Goal: Task Accomplishment & Management: Complete application form

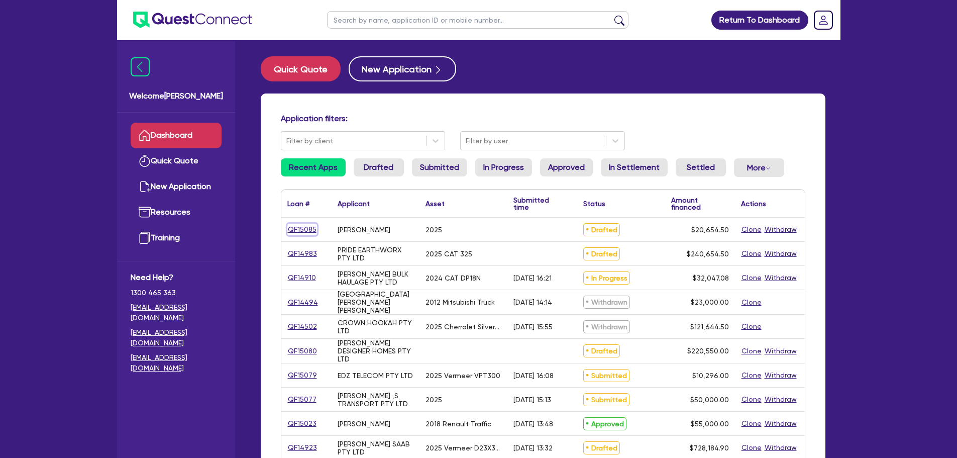
click at [306, 230] on link "QF15085" at bounding box center [302, 230] width 30 height 12
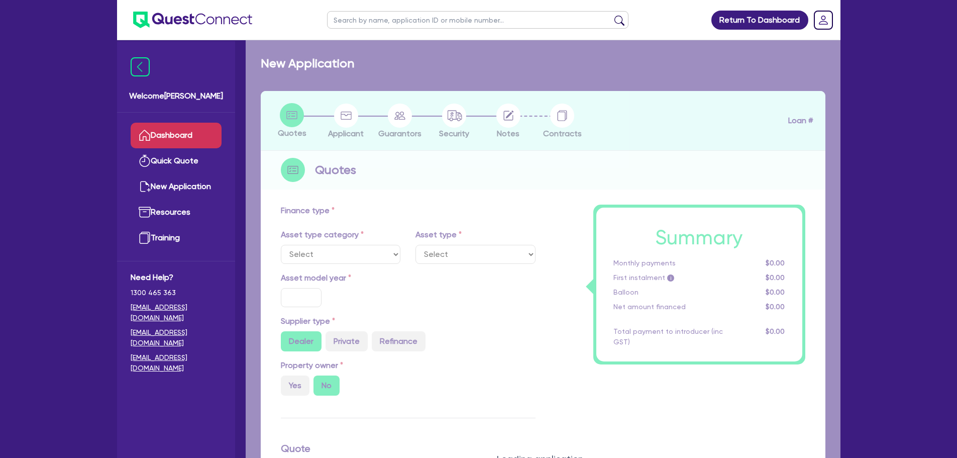
click at [177, 142] on link "Dashboard" at bounding box center [176, 136] width 91 height 26
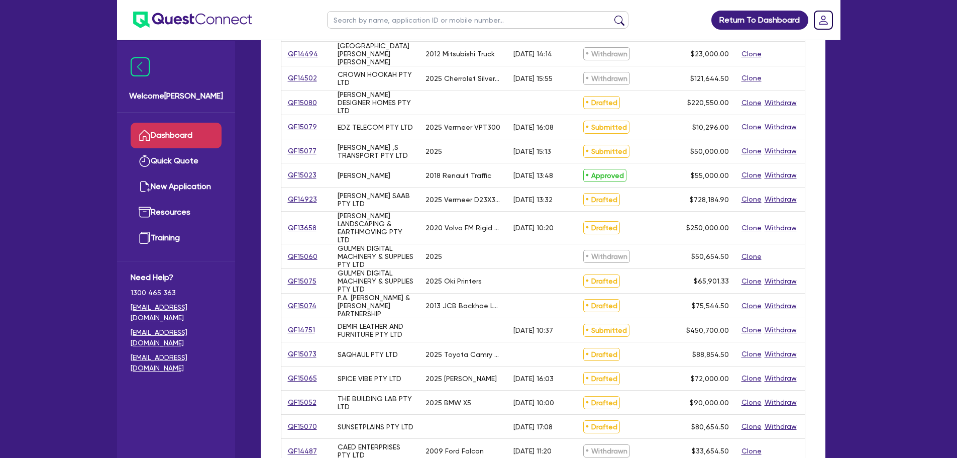
scroll to position [301, 0]
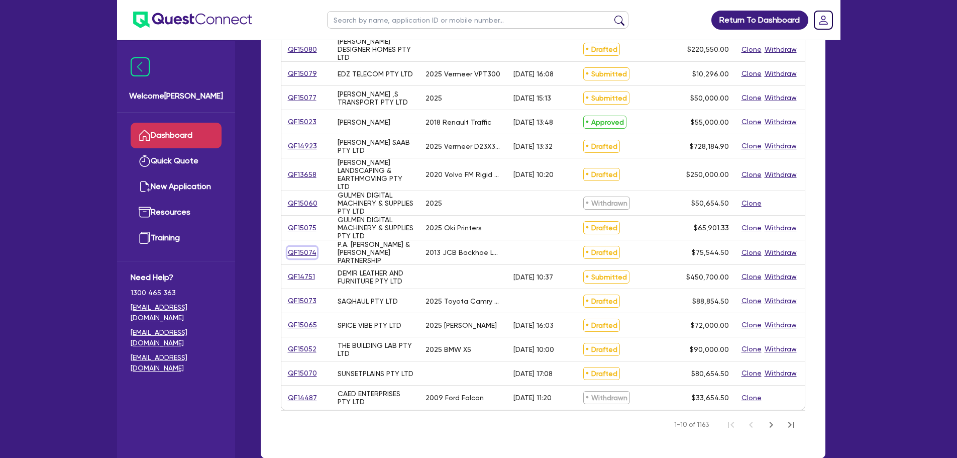
click at [308, 253] on link "QF15074" at bounding box center [302, 253] width 30 height 12
select select "CARS_AND_LIGHT_TRUCKS"
select select "VANS_AND_UTES"
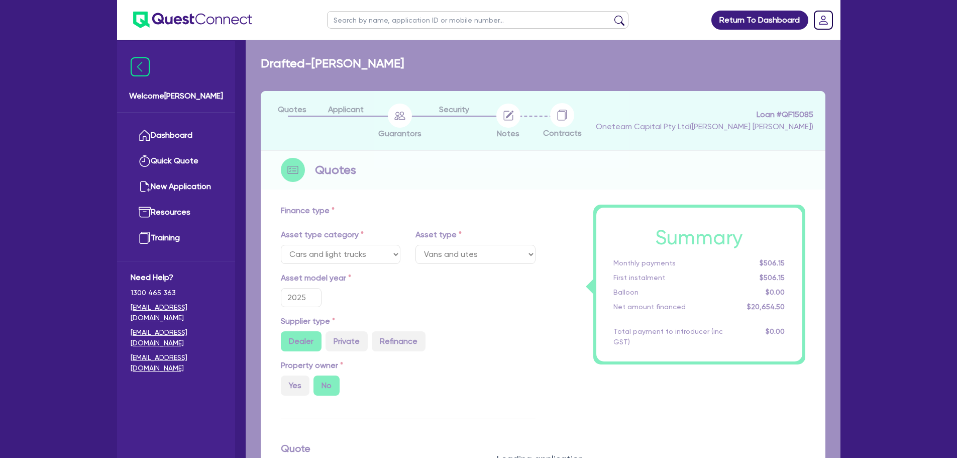
select select "PRIMARY_ASSETS"
type input "2013"
type input "76,450"
type input "1,450"
type input "6"
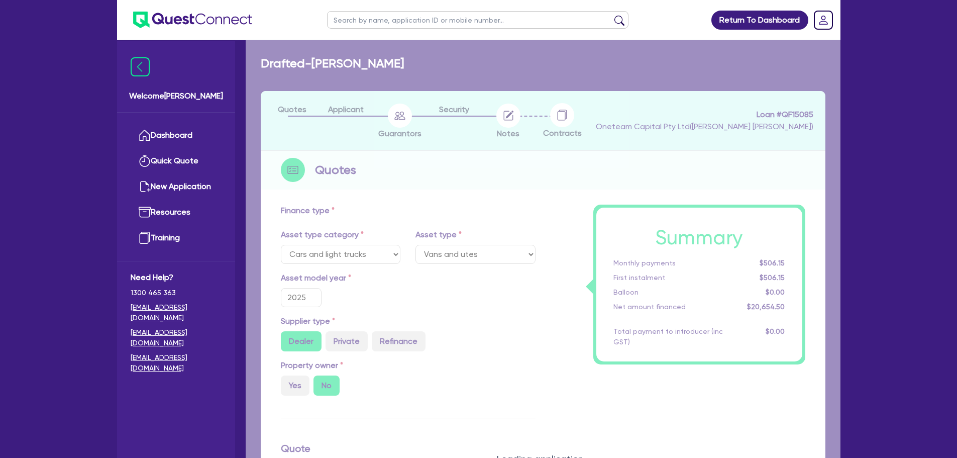
type input "4,532.67"
type input "10.74"
type input "495"
select select "YELLOW_GOODS_AND_EXCAVATORS"
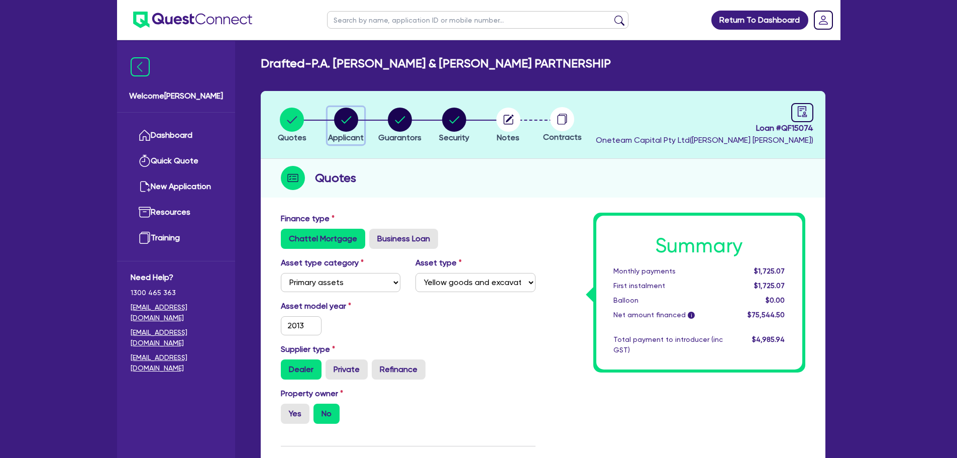
click at [343, 116] on circle "button" at bounding box center [346, 120] width 24 height 24
select select "PARTNERSHIP"
select select "BUILDING_CONSTRUCTION"
select select "BUSINESSES_CONSTRUCTION_SERVICES"
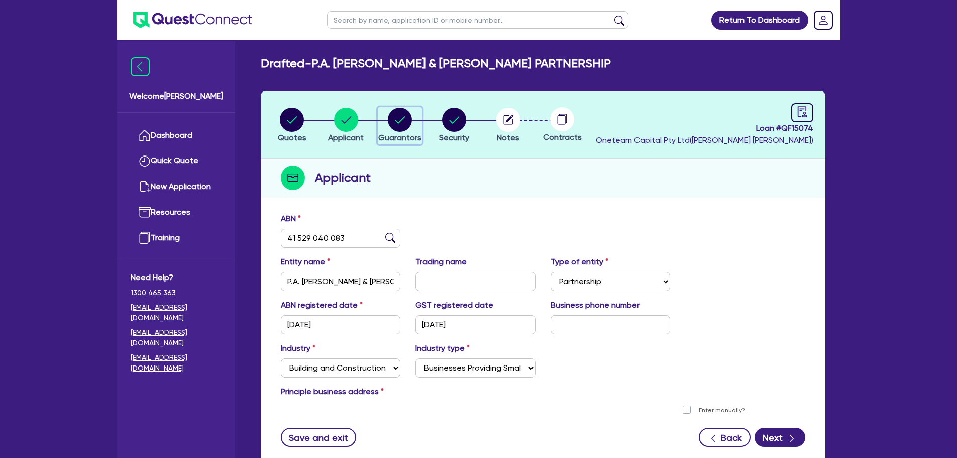
click at [395, 116] on circle "button" at bounding box center [400, 120] width 24 height 24
select select "MR"
select select "[GEOGRAPHIC_DATA]"
select select "MARRIED"
select select "EQUIPMENT"
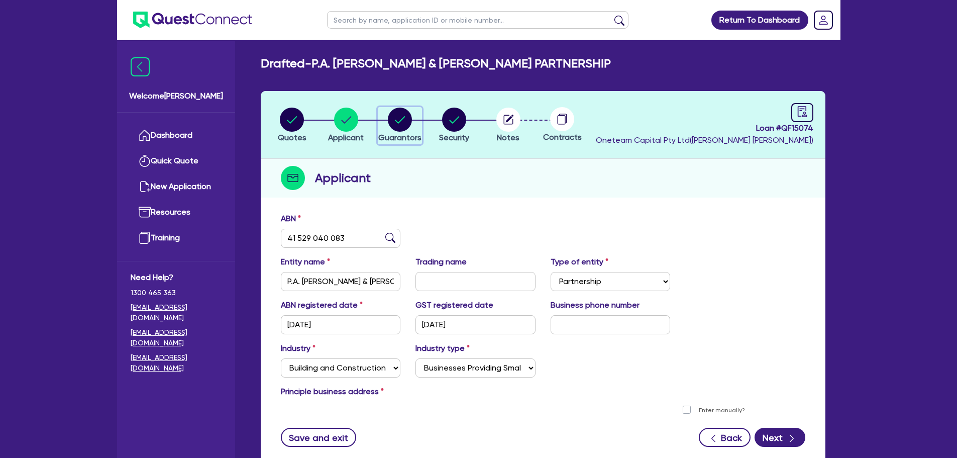
select select "MRS"
select select "MARRIED"
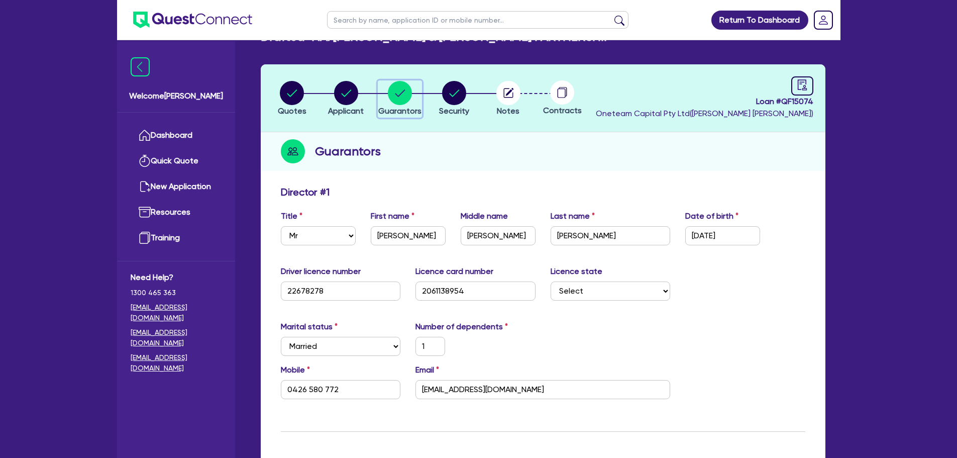
scroll to position [50, 0]
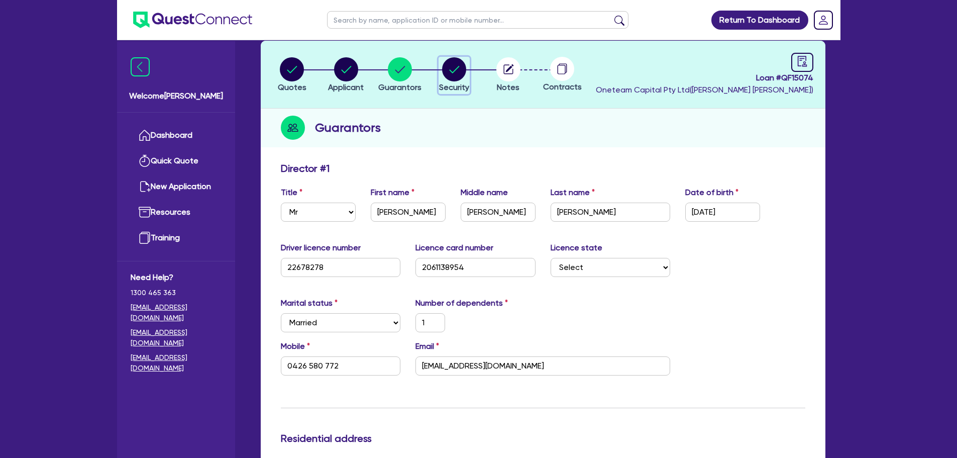
click at [451, 91] on span "Security" at bounding box center [454, 87] width 30 height 10
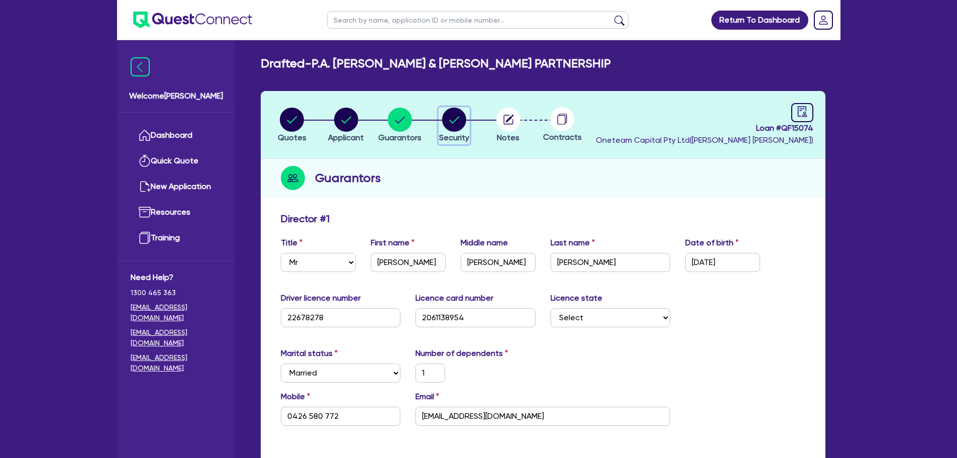
select select "PRIMARY_ASSETS"
select select "YELLOW_GOODS_AND_EXCAVATORS"
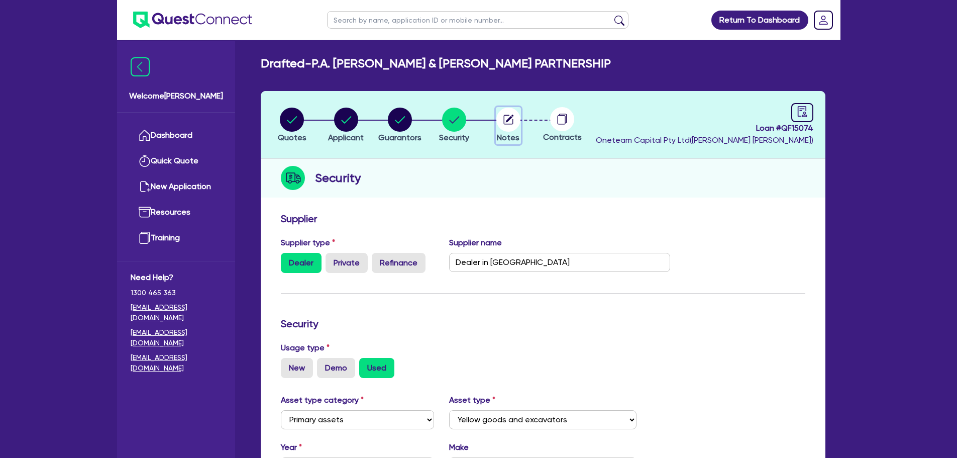
click at [508, 122] on circle "button" at bounding box center [508, 120] width 24 height 24
select select "Other"
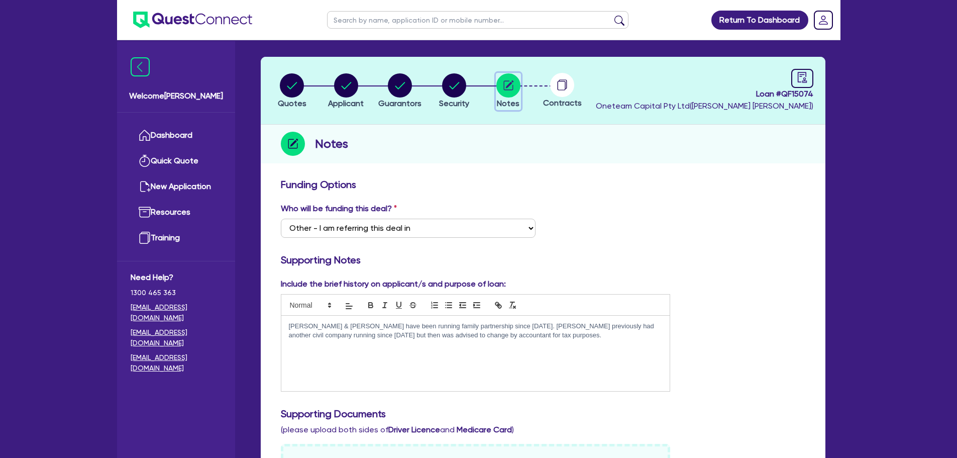
scroll to position [50, 0]
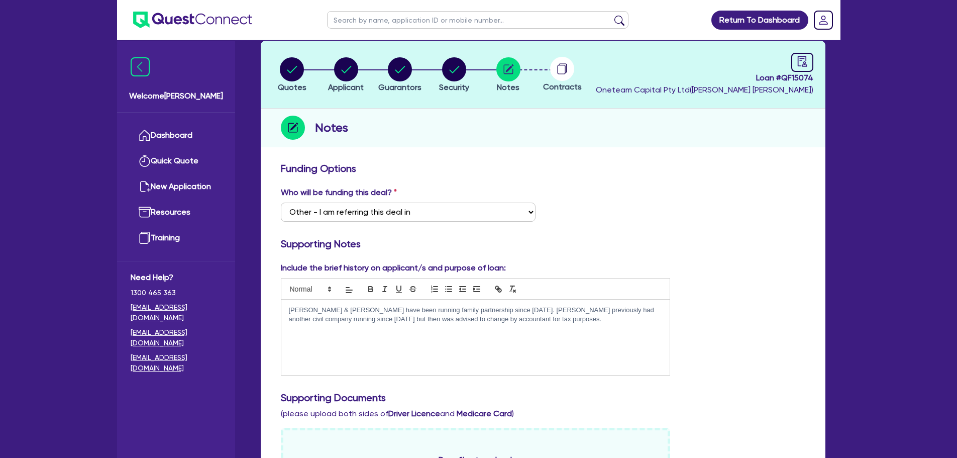
click at [474, 321] on p "[PERSON_NAME] & [PERSON_NAME] have been running family partnership since [DATE]…" at bounding box center [476, 315] width 374 height 19
click at [569, 70] on circle at bounding box center [562, 69] width 24 height 24
click at [810, 62] on link at bounding box center [802, 62] width 22 height 19
select select "DRAFTED_NEW"
select select "Other"
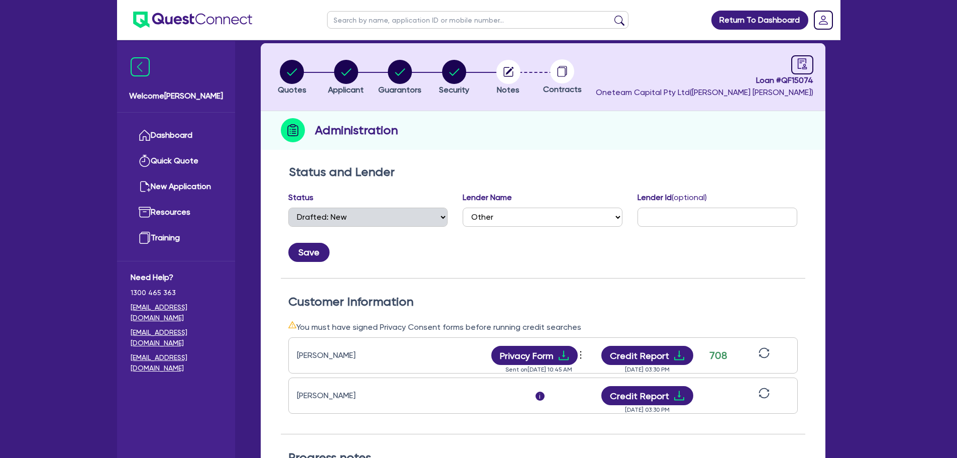
scroll to position [50, 0]
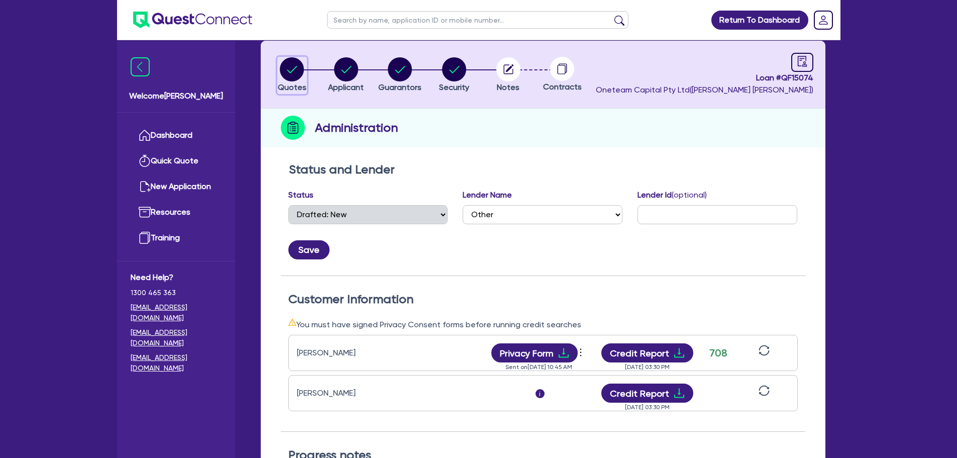
click at [287, 77] on circle "button" at bounding box center [292, 69] width 24 height 24
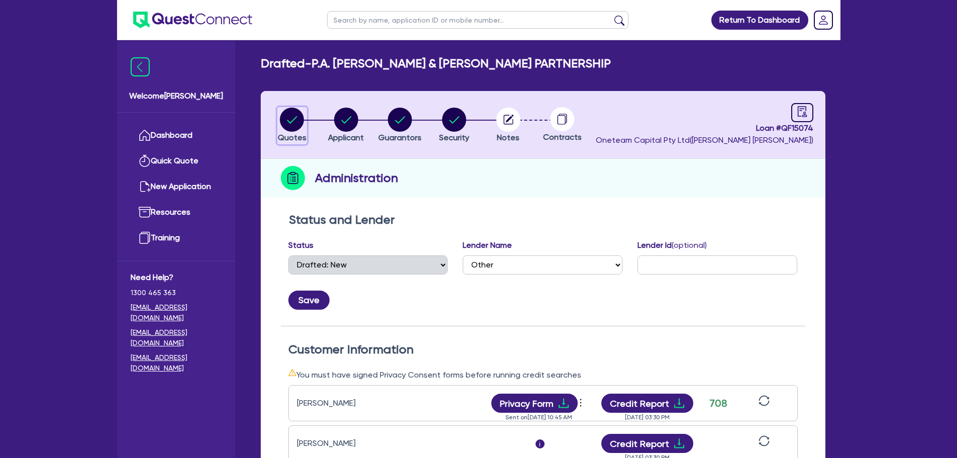
select select "PRIMARY_ASSETS"
select select "YELLOW_GOODS_AND_EXCAVATORS"
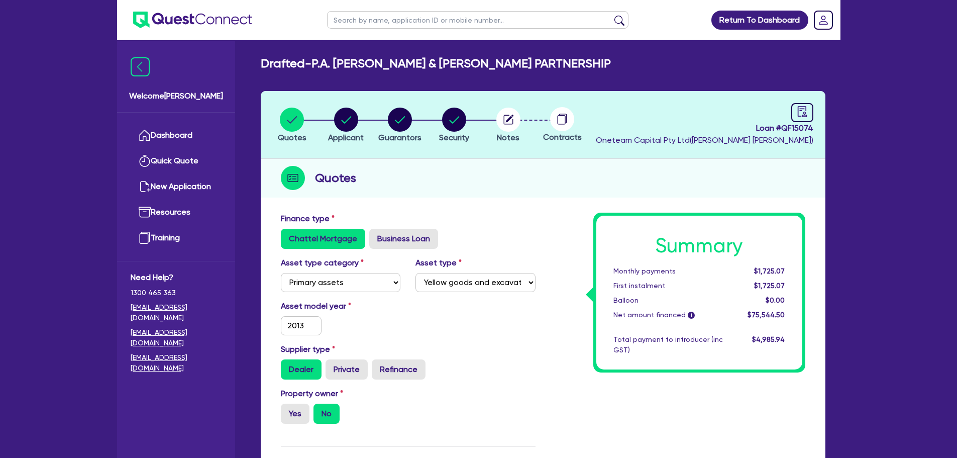
click at [373, 14] on input "text" at bounding box center [477, 20] width 301 height 18
type input "saq"
click button "submit" at bounding box center [620, 22] width 16 height 14
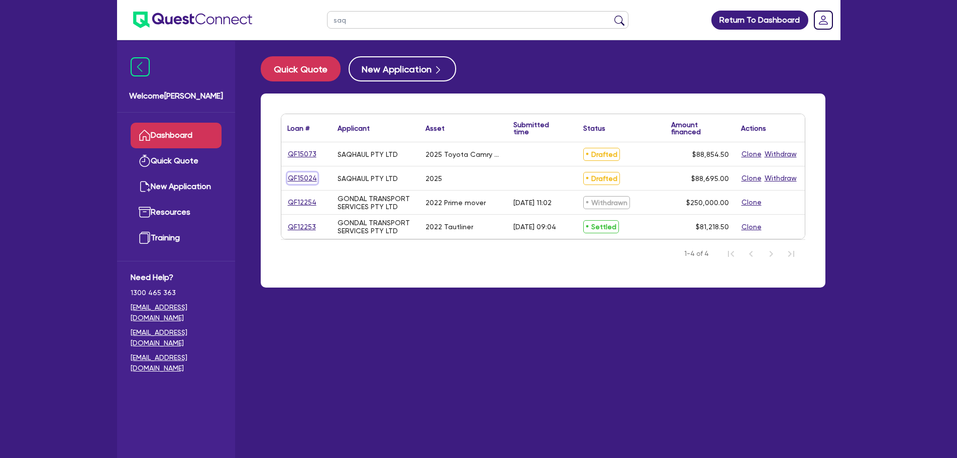
click at [304, 173] on link "QF15024" at bounding box center [302, 178] width 30 height 12
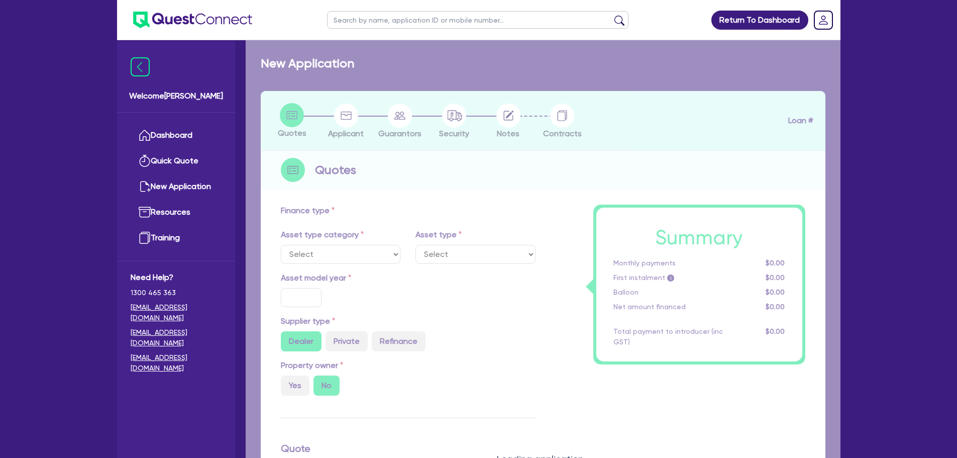
select select "CARS_AND_LIGHT_TRUCKS"
type input "2025"
radio input "true"
type input "88,200"
type input "3"
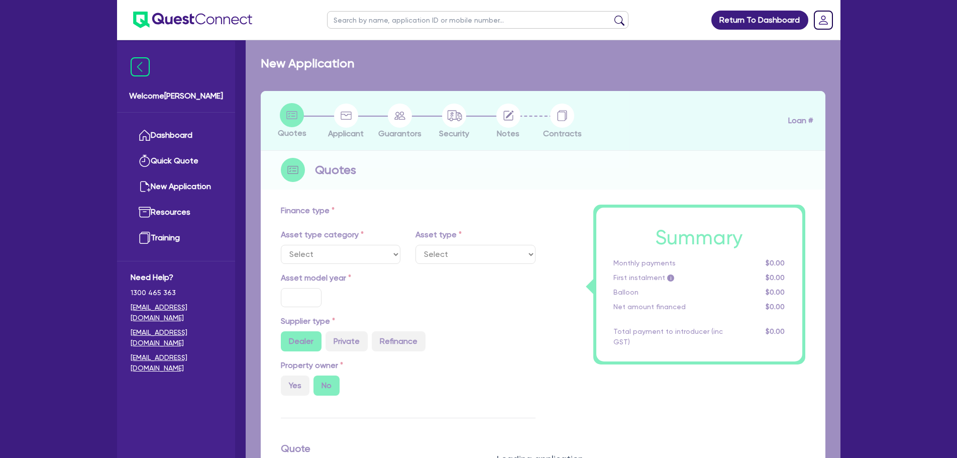
type input "2,660.85"
type input "6.75"
type input "450"
type input "318.18"
select select "PASSENGER_VEHICLES"
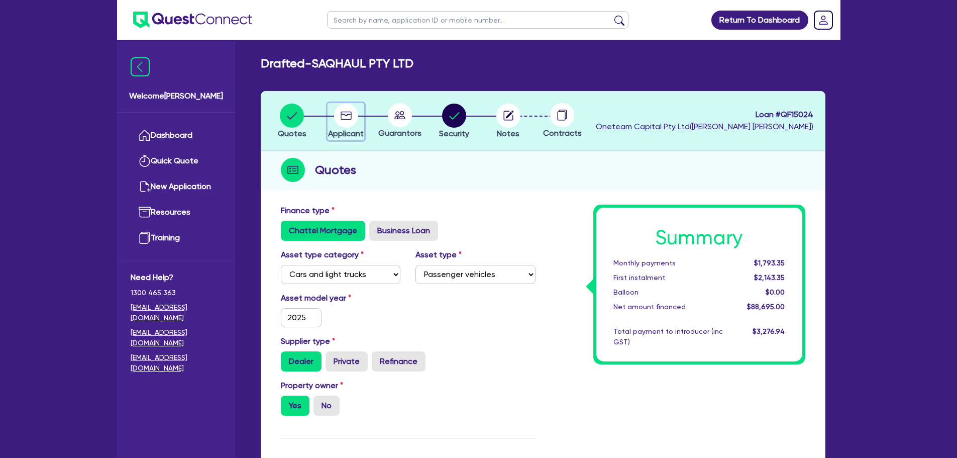
click at [342, 118] on circle "button" at bounding box center [346, 116] width 24 height 24
select select "COMPANY"
select select "TRANSPORT_WAREHOUSING"
select select "PASSENGERS_FREIGHT_TRANSPORT"
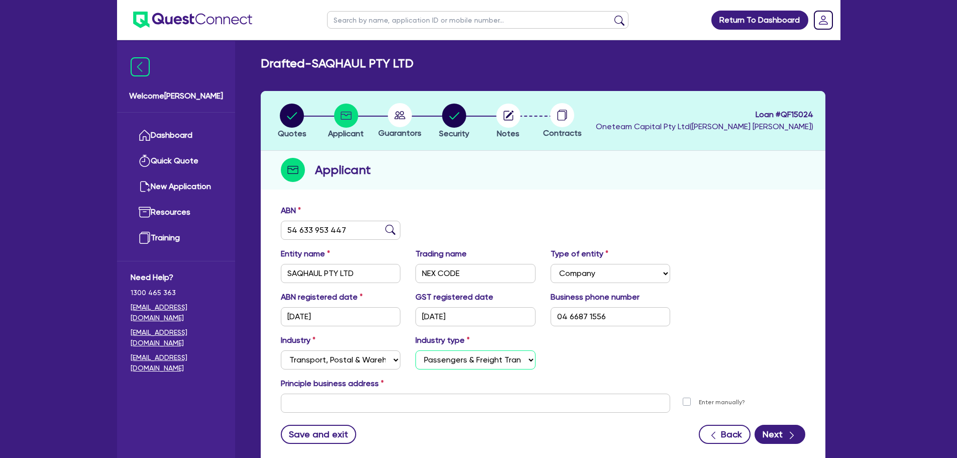
click at [501, 363] on select "Select Taxi & Luxury Car Services Passengers & Freight Transport Services Posta…" at bounding box center [476, 359] width 120 height 19
click at [617, 363] on div "Industry Select Accomodation & Food Services Administrative & Support Services …" at bounding box center [543, 355] width 540 height 43
click at [409, 128] on span "Guarantors" at bounding box center [399, 133] width 43 height 10
click at [401, 118] on circle at bounding box center [400, 115] width 24 height 24
click at [452, 131] on span "Security" at bounding box center [454, 134] width 30 height 10
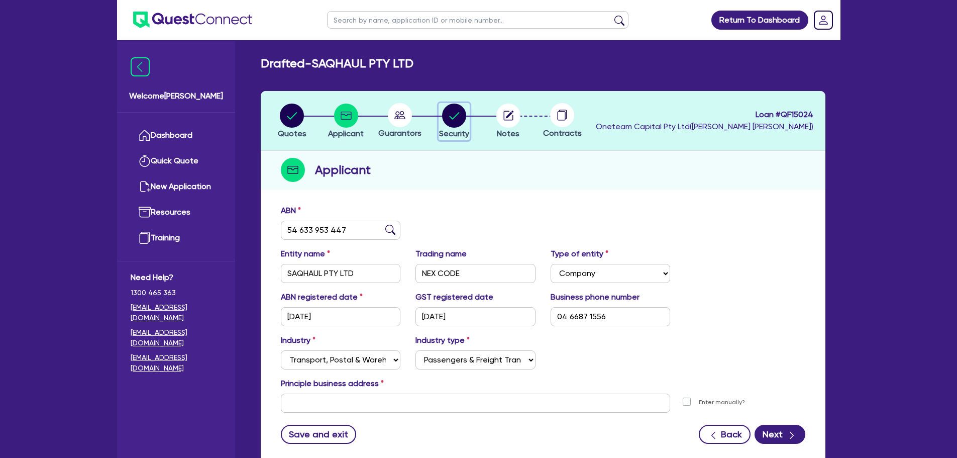
select select "CARS_AND_LIGHT_TRUCKS"
select select "PASSENGER_VEHICLES"
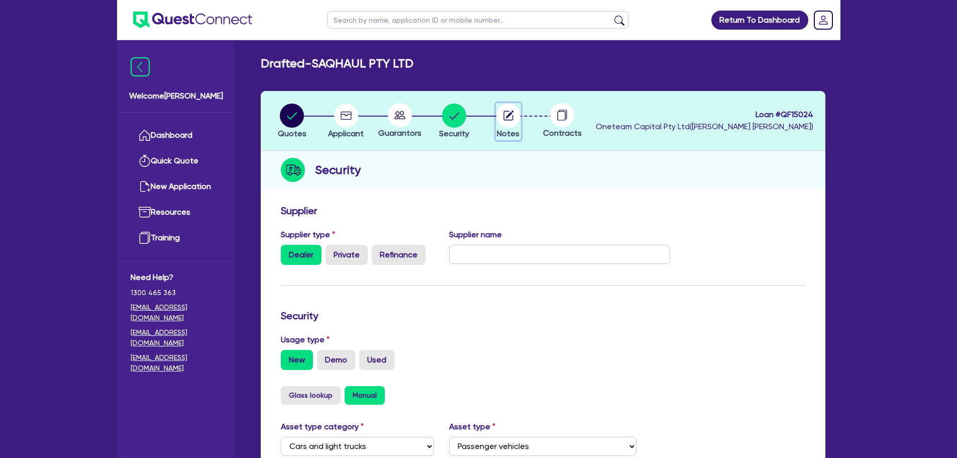
click at [517, 119] on circle "button" at bounding box center [508, 116] width 24 height 24
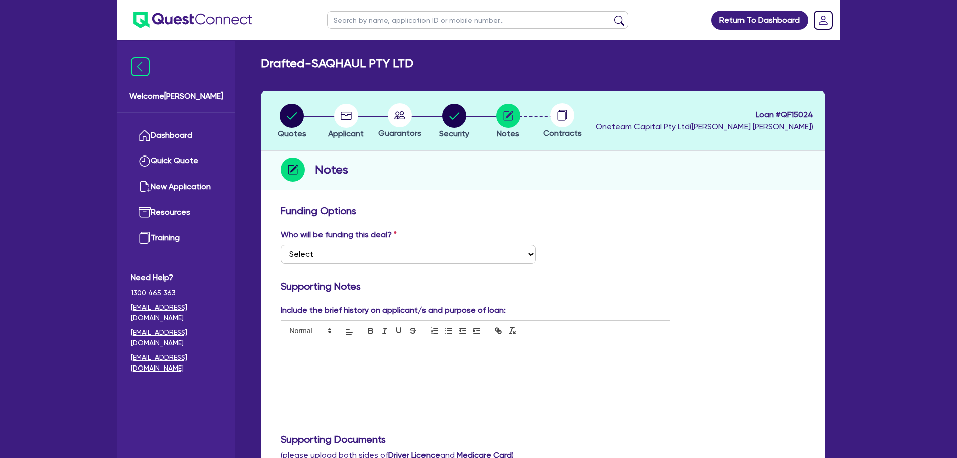
drag, startPoint x: 558, startPoint y: 123, endPoint x: 294, endPoint y: 136, distance: 264.6
click at [557, 123] on circle at bounding box center [562, 115] width 24 height 24
click at [287, 123] on circle "button" at bounding box center [292, 116] width 24 height 24
select select "CARS_AND_LIGHT_TRUCKS"
select select "PASSENGER_VEHICLES"
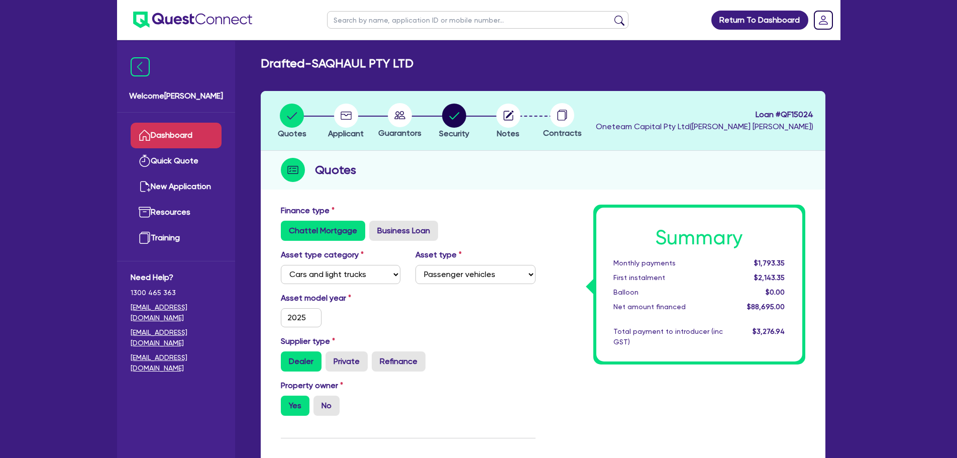
click at [198, 128] on link "Dashboard" at bounding box center [176, 136] width 91 height 26
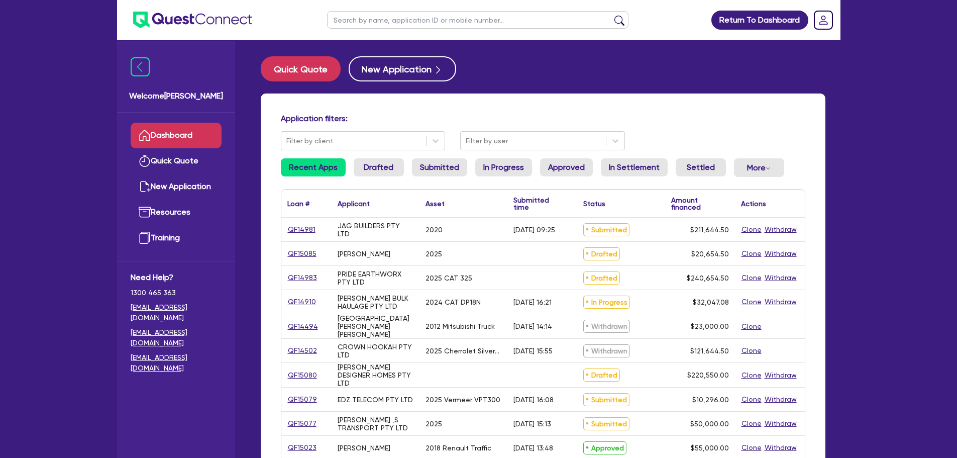
click at [358, 18] on input "text" at bounding box center [477, 20] width 301 height 18
type input "saq"
click at [612, 15] on button "submit" at bounding box center [620, 22] width 16 height 14
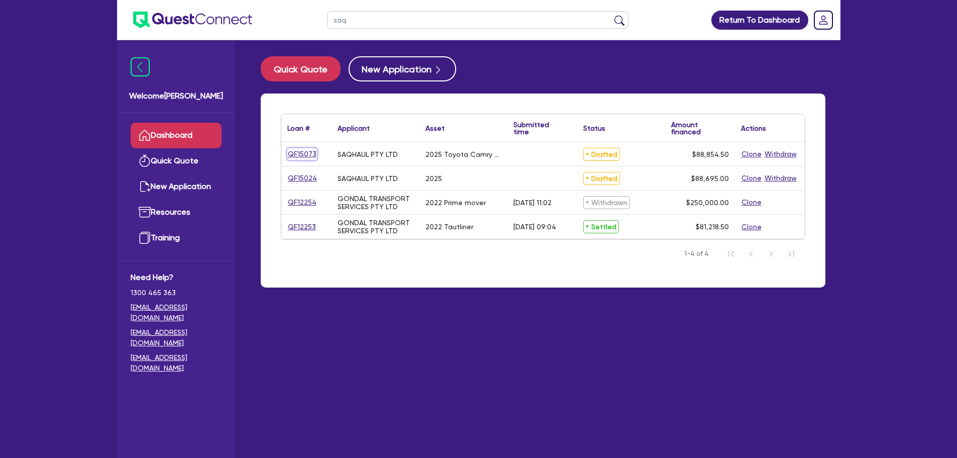
click at [307, 154] on link "QF15073" at bounding box center [302, 154] width 30 height 12
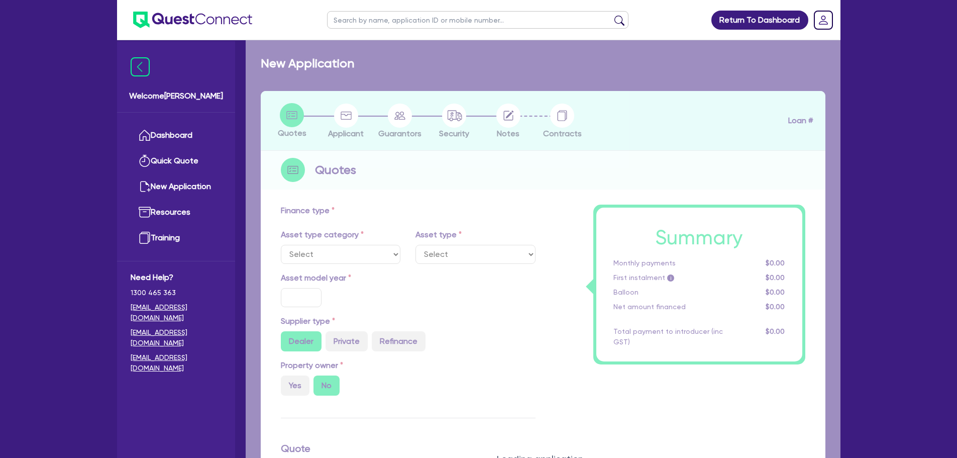
select select "CARS_AND_LIGHT_TRUCKS"
type input "2025"
radio input "true"
type input "88,200"
type input "5"
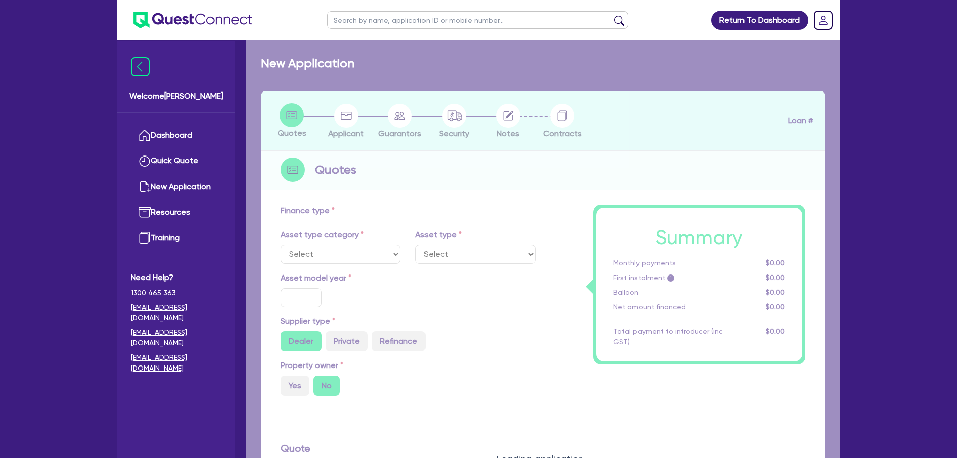
type input "4,442.73"
radio input "true"
type input "7"
select select "PASSENGER_VEHICLES"
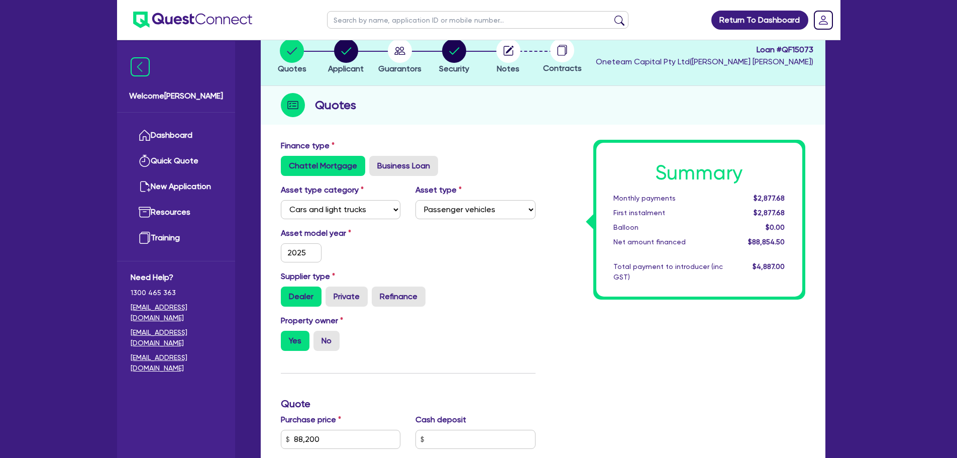
scroll to position [50, 0]
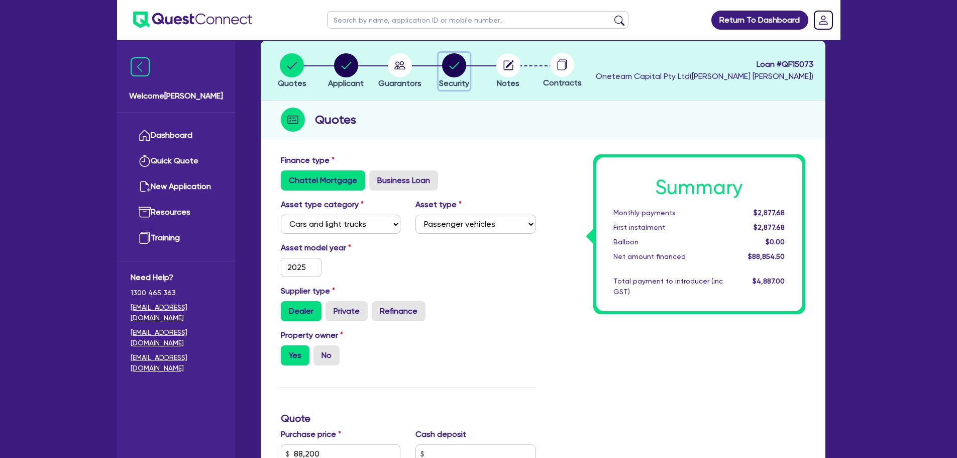
click at [453, 62] on circle "button" at bounding box center [454, 65] width 24 height 24
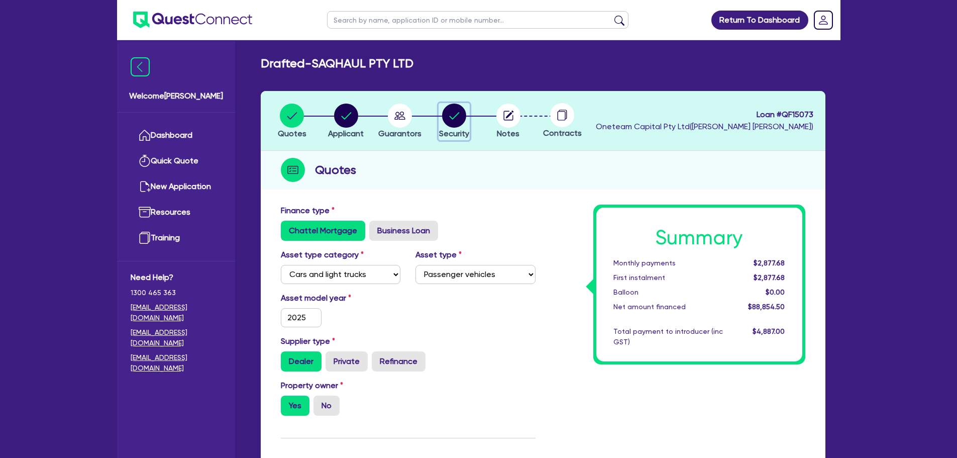
select select "CARS_AND_LIGHT_TRUCKS"
select select "PASSENGER_VEHICLES"
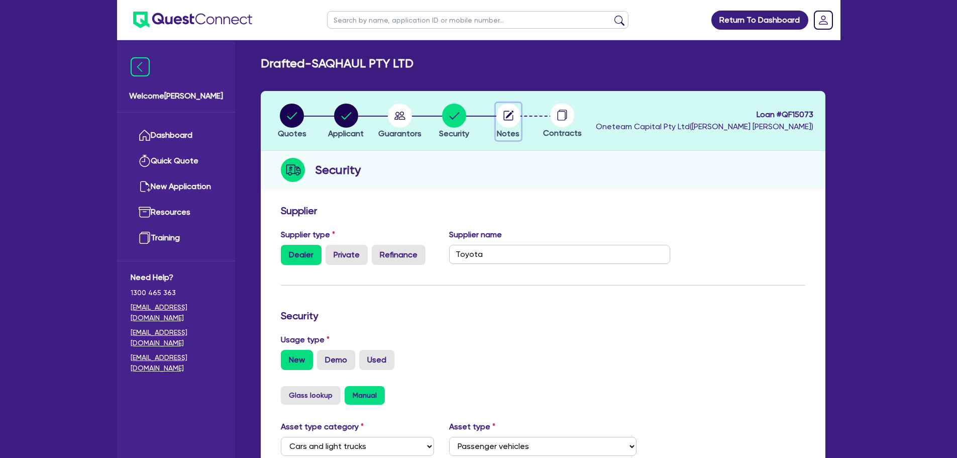
click at [515, 113] on circle "button" at bounding box center [508, 116] width 24 height 24
select select "Other"
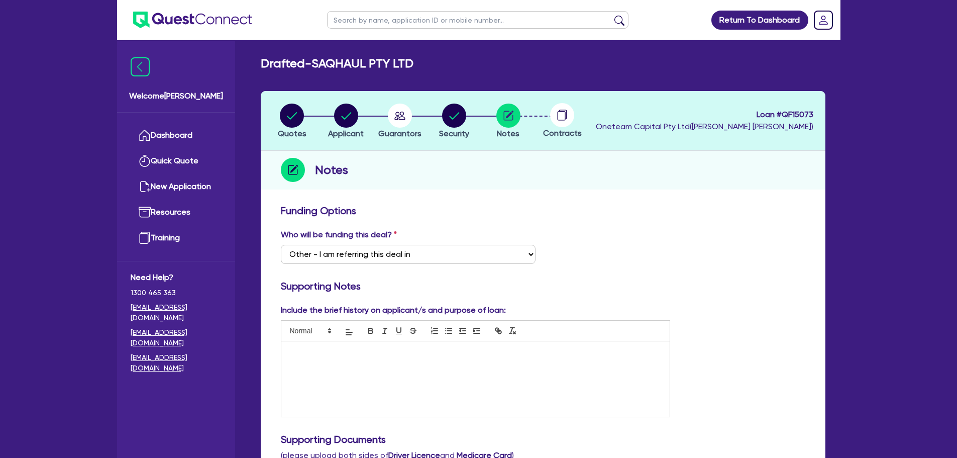
click at [561, 115] on circle at bounding box center [562, 115] width 24 height 24
click at [407, 114] on circle "button" at bounding box center [400, 116] width 24 height 24
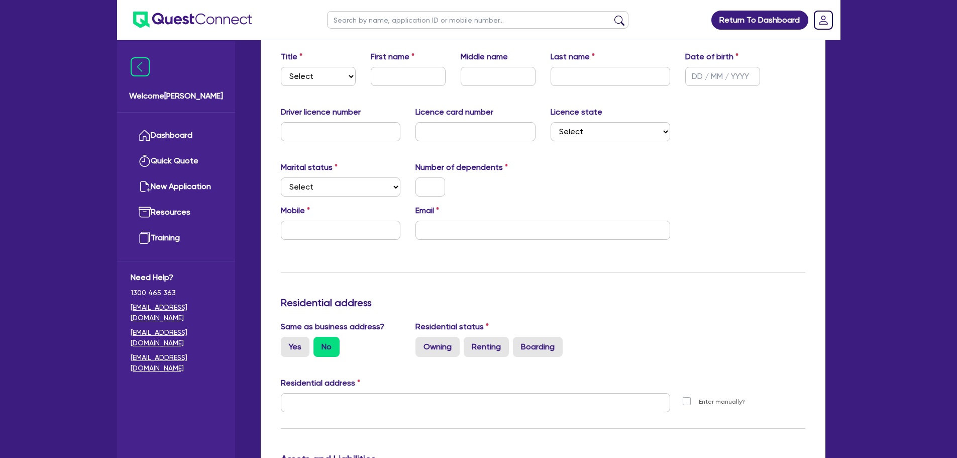
scroll to position [54, 0]
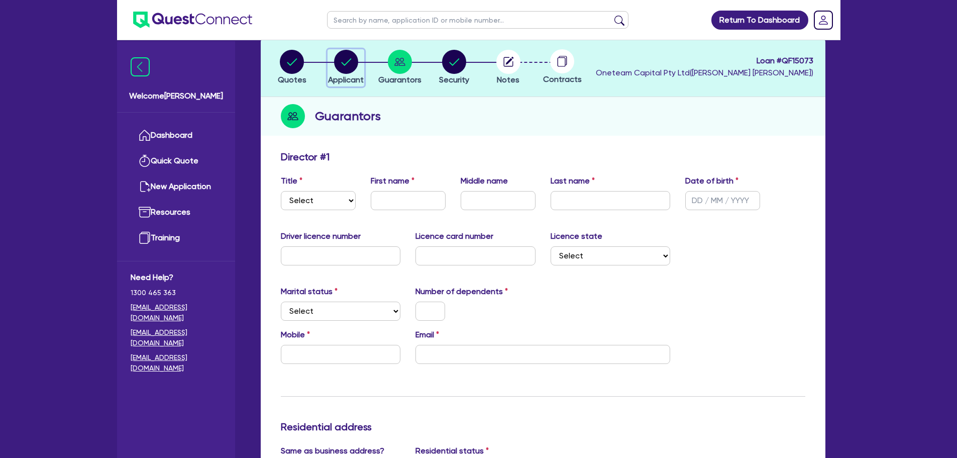
click at [344, 65] on icon "button" at bounding box center [346, 61] width 10 height 7
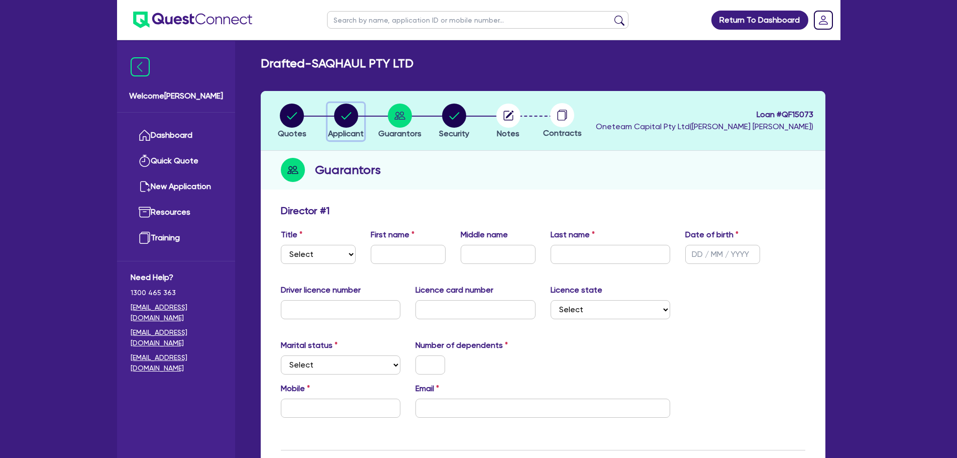
select select "COMPANY"
select select "TRANSPORT_WAREHOUSING"
select select "PASSENGERS_FREIGHT_TRANSPORT"
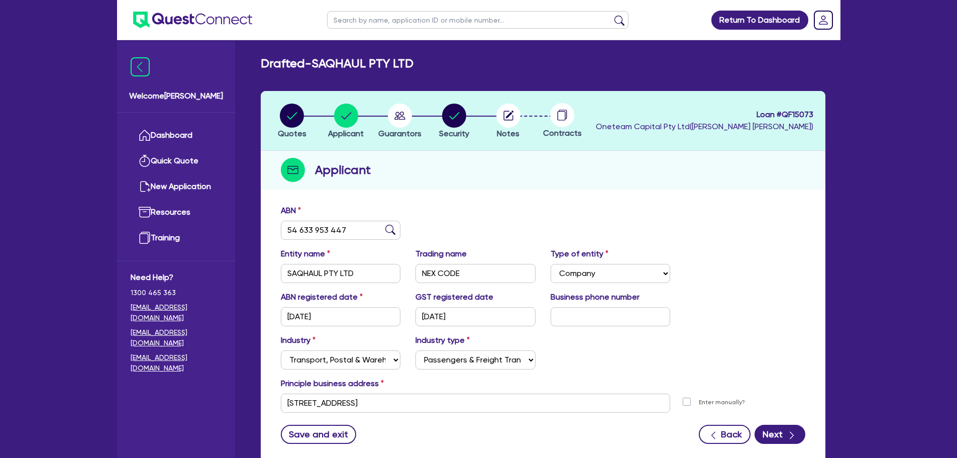
click at [118, 128] on ul "Dashboard Quick Quote New Application Ref Company Ref Salesperson Resources Tra…" at bounding box center [176, 187] width 118 height 148
click at [140, 133] on icon at bounding box center [145, 135] width 12 height 12
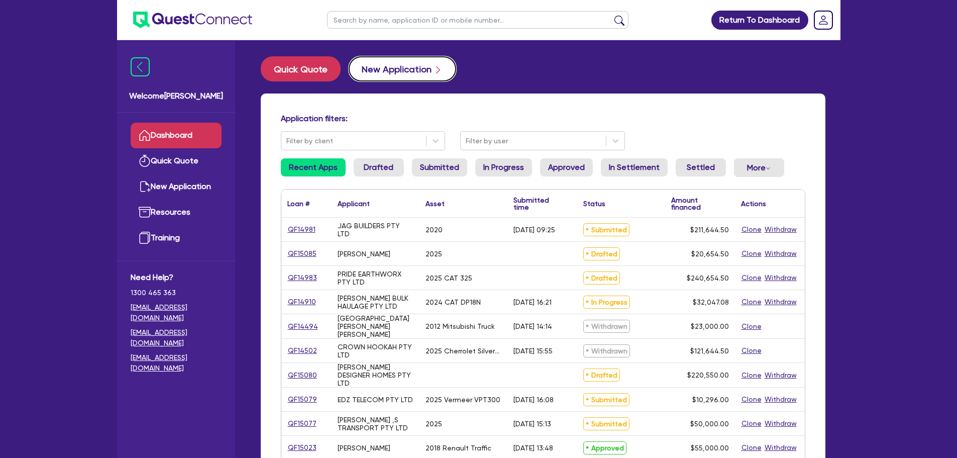
click at [378, 74] on button "New Application" at bounding box center [403, 68] width 108 height 25
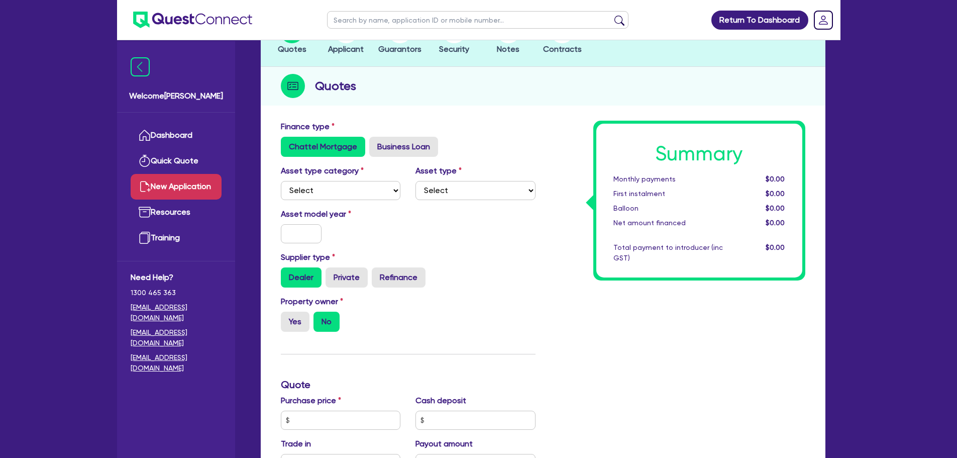
scroll to position [100, 0]
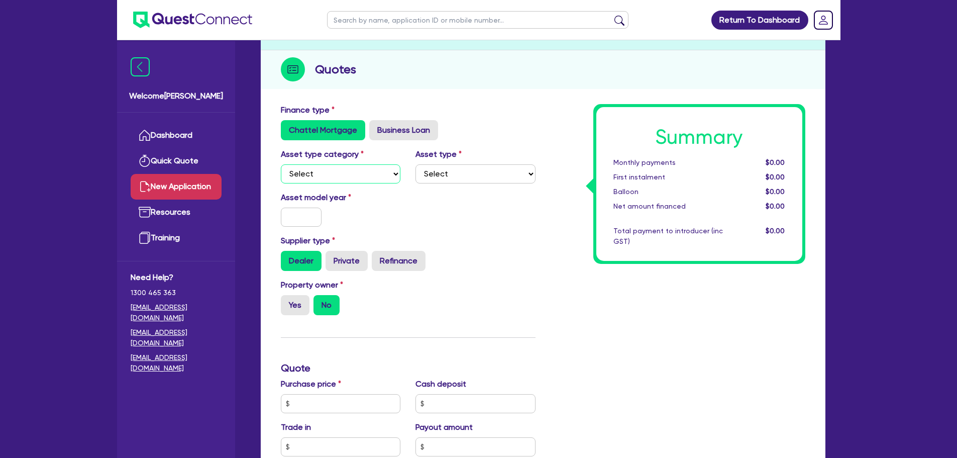
click at [365, 173] on select "Select Cars and light trucks Primary assets Secondary assets Tertiary assets" at bounding box center [341, 173] width 120 height 19
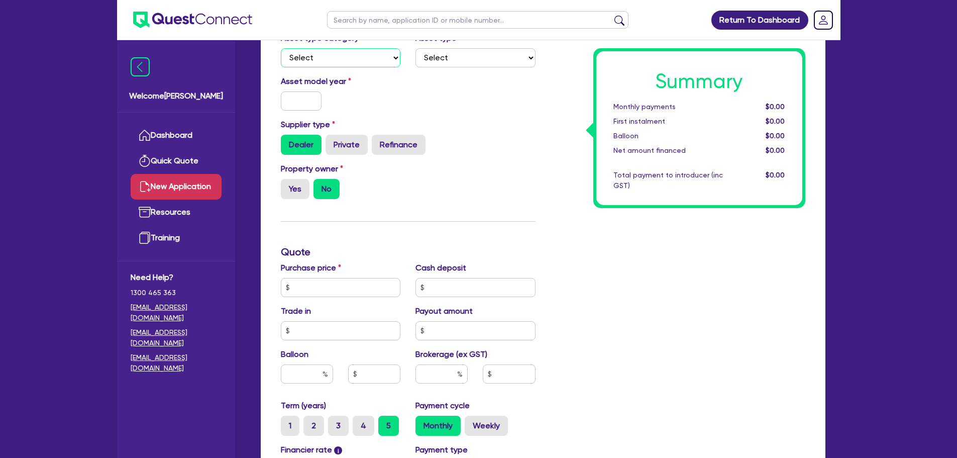
scroll to position [301, 0]
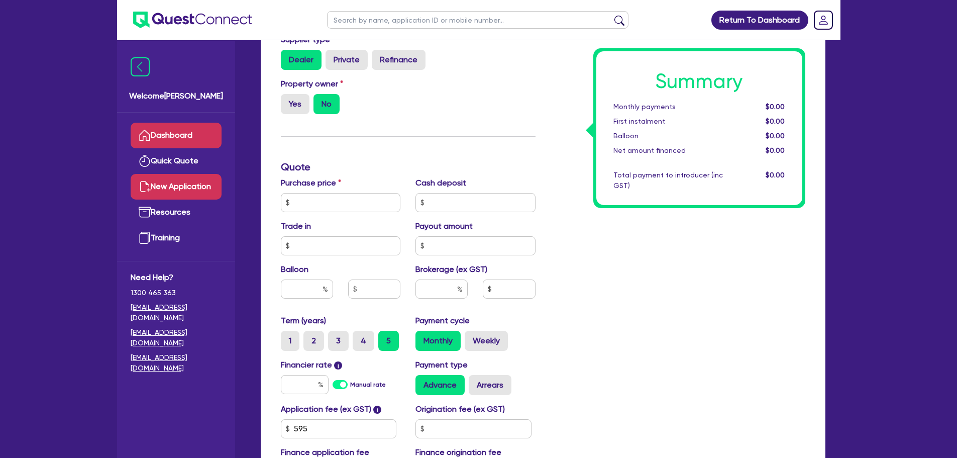
click at [196, 133] on link "Dashboard" at bounding box center [176, 136] width 91 height 26
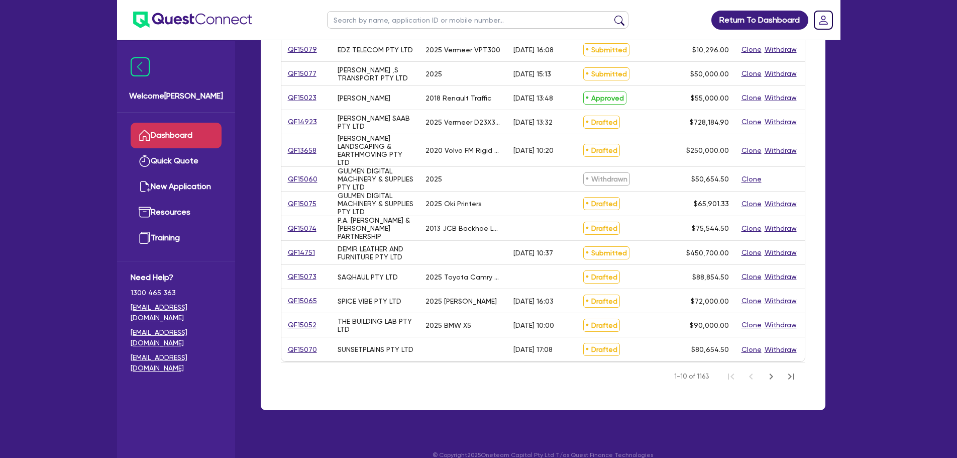
scroll to position [352, 0]
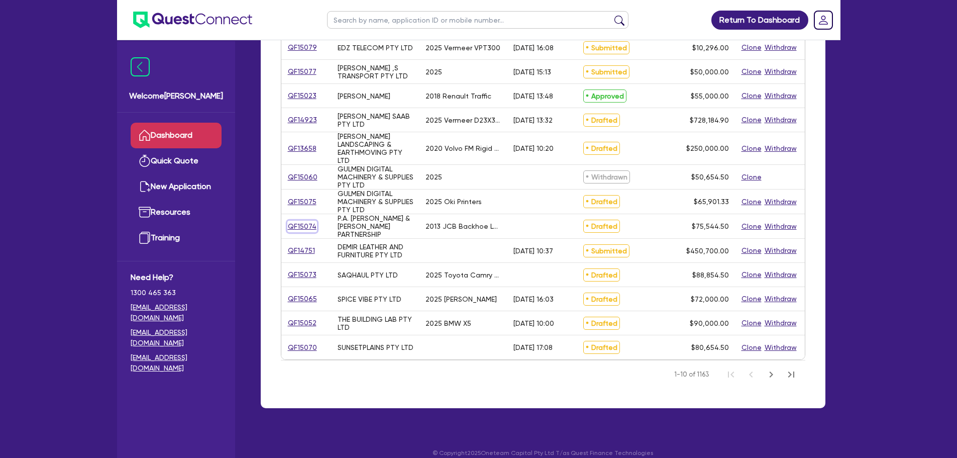
click at [300, 227] on link "QF15074" at bounding box center [302, 227] width 30 height 12
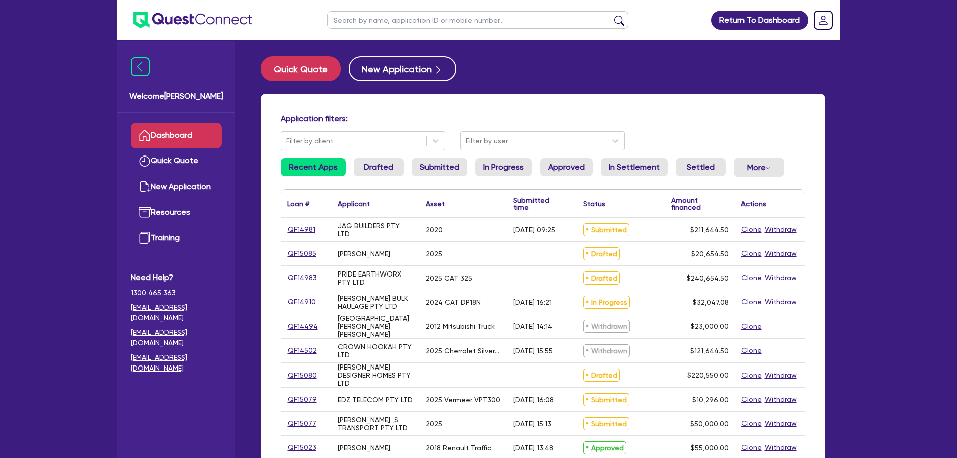
select select "PRIMARY_ASSETS"
select select "YELLOW_GOODS_AND_EXCAVATORS"
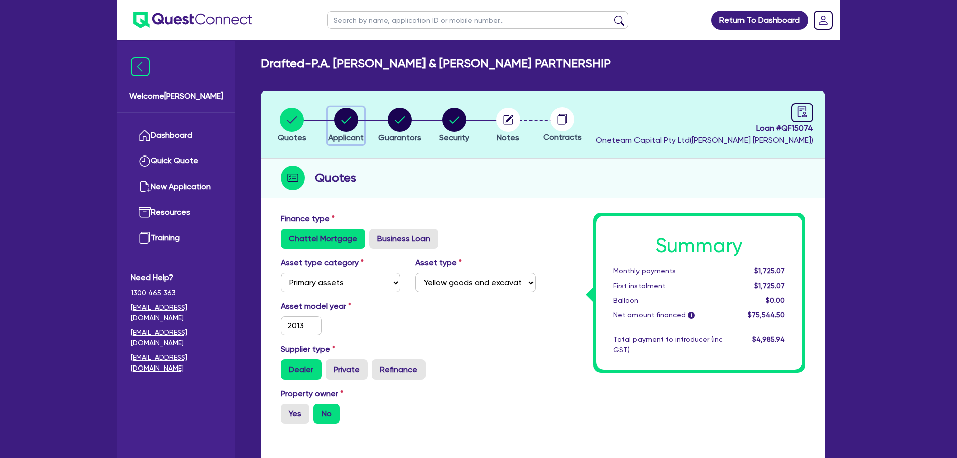
click at [356, 125] on circle "button" at bounding box center [346, 120] width 24 height 24
select select "PARTNERSHIP"
select select "BUILDING_CONSTRUCTION"
select select "BUSINESSES_CONSTRUCTION_SERVICES"
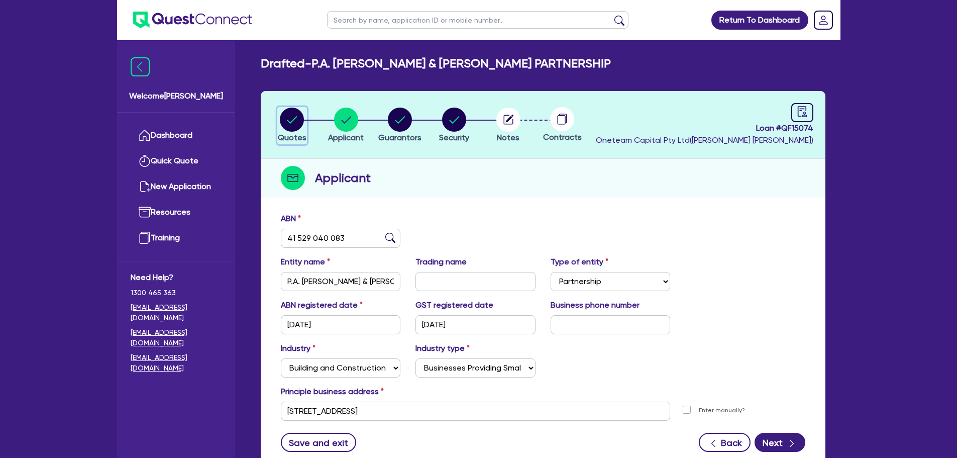
click at [290, 119] on circle "button" at bounding box center [292, 120] width 24 height 24
select select "PRIMARY_ASSETS"
select select "YELLOW_GOODS_AND_EXCAVATORS"
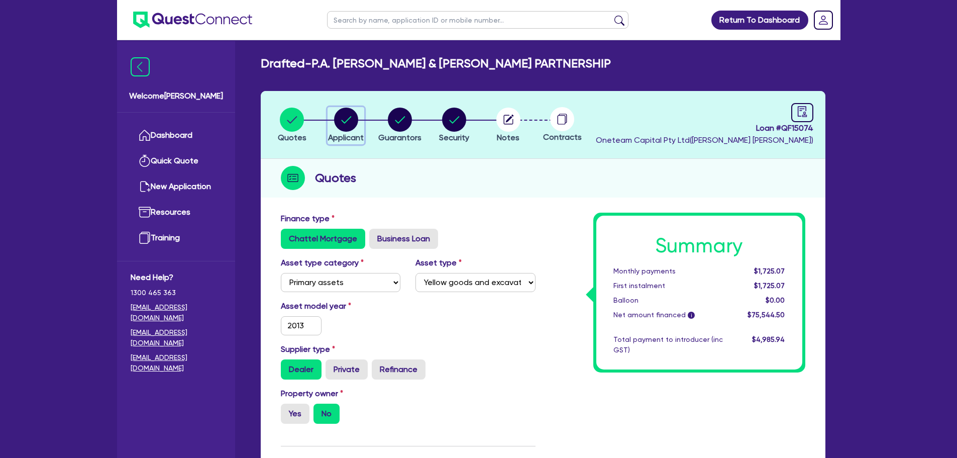
click at [347, 122] on circle "button" at bounding box center [346, 120] width 24 height 24
select select "PARTNERSHIP"
select select "BUILDING_CONSTRUCTION"
select select "BUSINESSES_CONSTRUCTION_SERVICES"
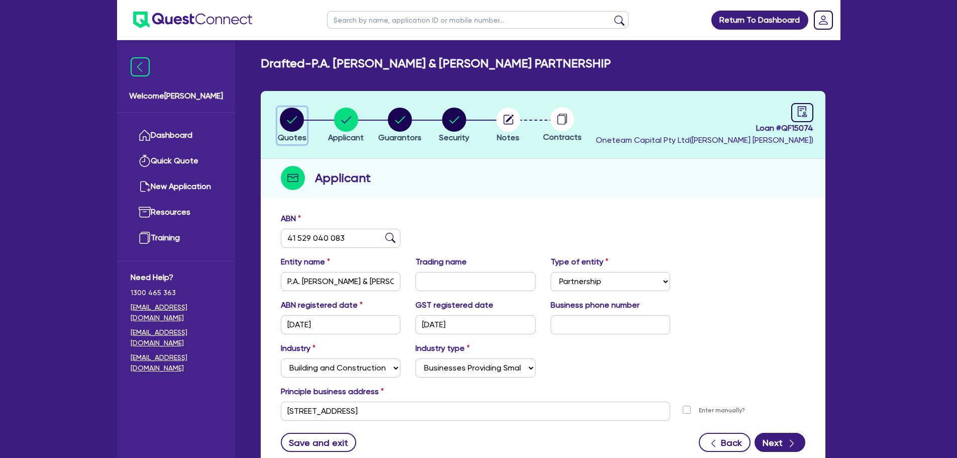
drag, startPoint x: 302, startPoint y: 123, endPoint x: 317, endPoint y: 124, distance: 15.1
click at [303, 123] on circle "button" at bounding box center [292, 120] width 24 height 24
select select "PRIMARY_ASSETS"
select select "YELLOW_GOODS_AND_EXCAVATORS"
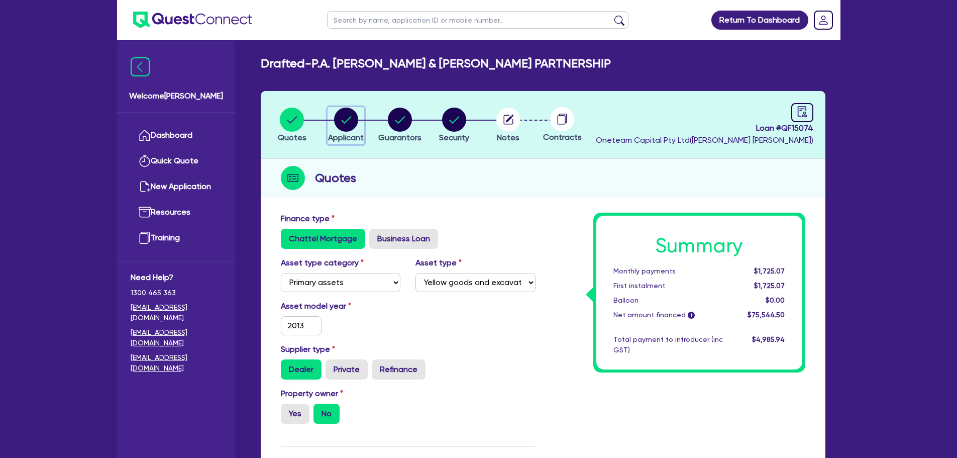
click at [352, 117] on circle "button" at bounding box center [346, 120] width 24 height 24
select select "PARTNERSHIP"
select select "BUILDING_CONSTRUCTION"
select select "BUSINESSES_CONSTRUCTION_SERVICES"
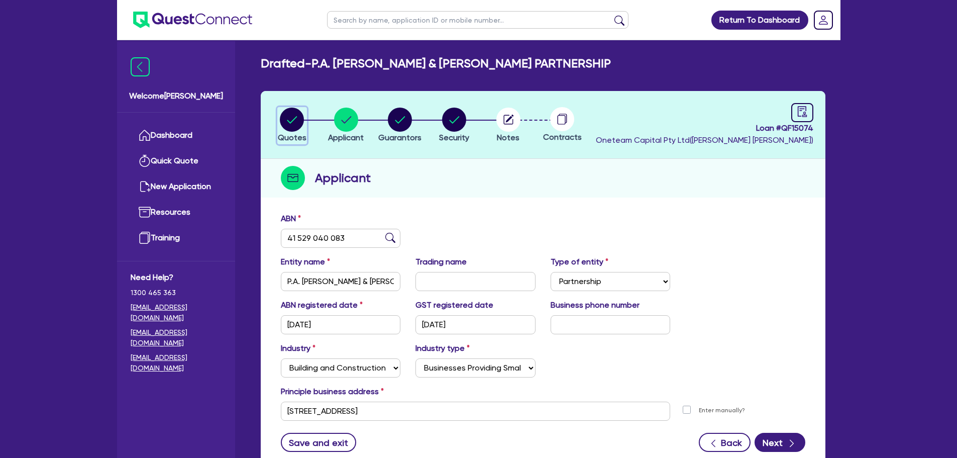
click at [284, 123] on circle "button" at bounding box center [292, 120] width 24 height 24
select select "PRIMARY_ASSETS"
select select "YELLOW_GOODS_AND_EXCAVATORS"
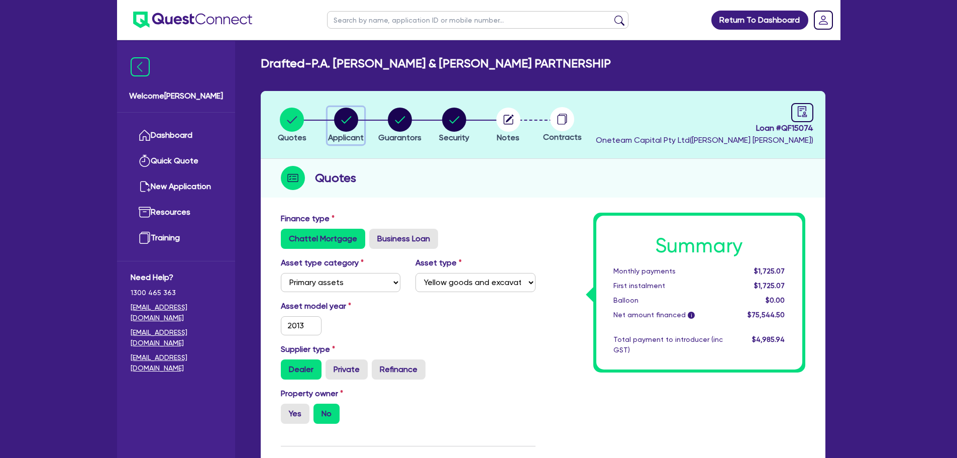
click at [334, 119] on circle "button" at bounding box center [346, 120] width 24 height 24
select select "PARTNERSHIP"
select select "BUILDING_CONSTRUCTION"
select select "BUSINESSES_CONSTRUCTION_SERVICES"
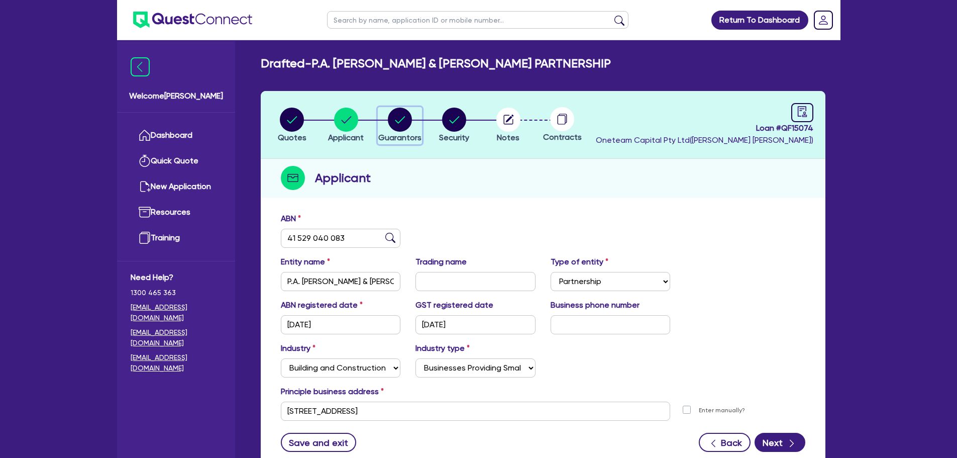
click at [412, 121] on circle "button" at bounding box center [400, 120] width 24 height 24
select select "MR"
select select "[GEOGRAPHIC_DATA]"
select select "MARRIED"
select select "EQUIPMENT"
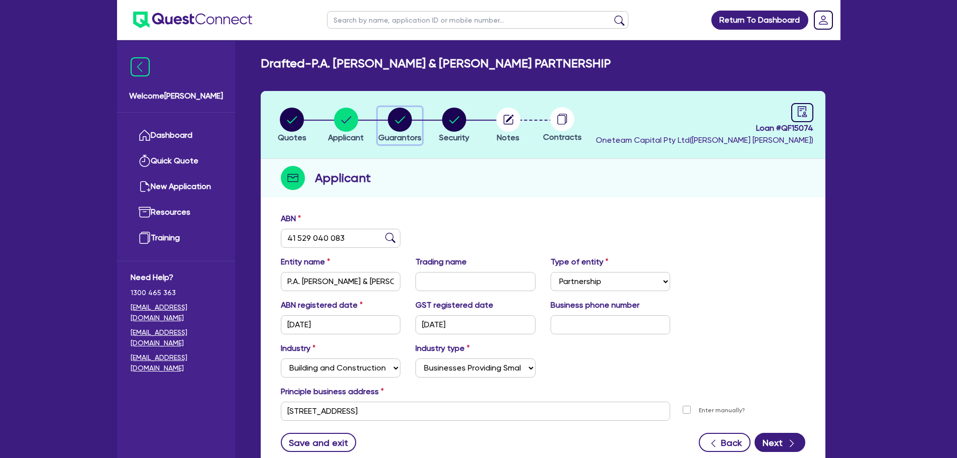
select select "MRS"
select select "MARRIED"
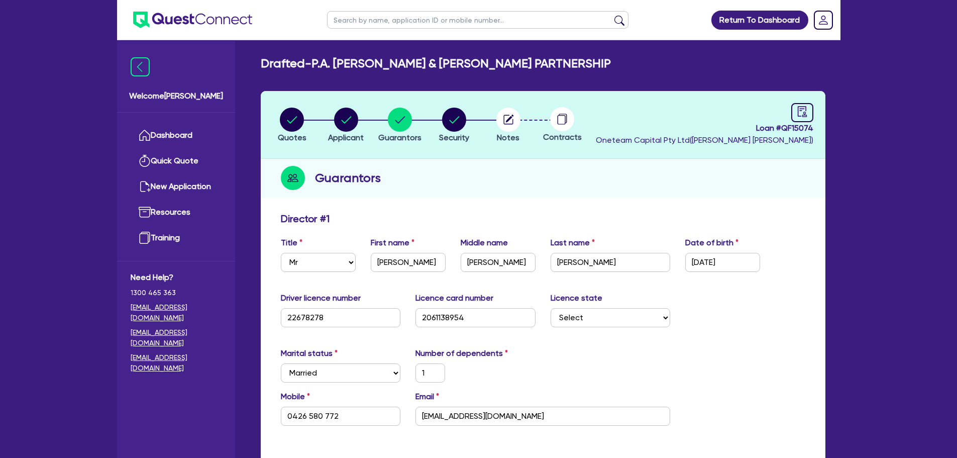
click at [437, 126] on li "Security" at bounding box center [454, 124] width 54 height 35
click at [455, 126] on circle "button" at bounding box center [454, 120] width 24 height 24
select select "PRIMARY_ASSETS"
select select "YELLOW_GOODS_AND_EXCAVATORS"
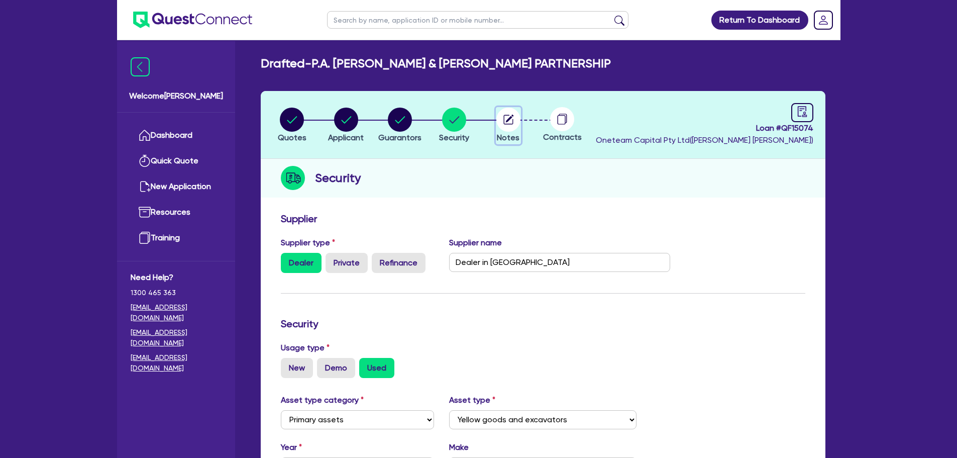
click at [510, 122] on circle "button" at bounding box center [508, 120] width 24 height 24
select select "Other"
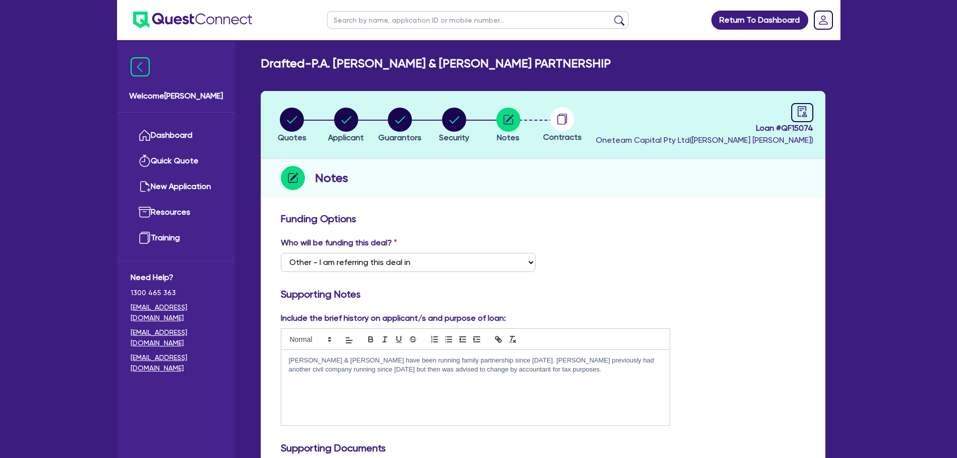
click at [567, 117] on circle at bounding box center [562, 119] width 24 height 24
click at [505, 116] on circle "button" at bounding box center [508, 120] width 24 height 24
click at [313, 125] on li "Quotes" at bounding box center [292, 124] width 54 height 35
click at [296, 125] on circle "button" at bounding box center [292, 120] width 24 height 24
select select "PRIMARY_ASSETS"
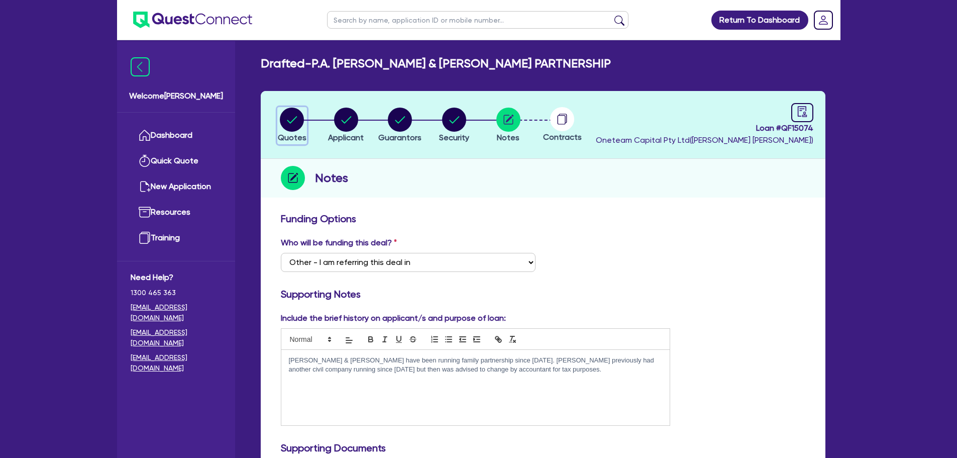
select select "YELLOW_GOODS_AND_EXCAVATORS"
